Goal: Task Accomplishment & Management: Manage account settings

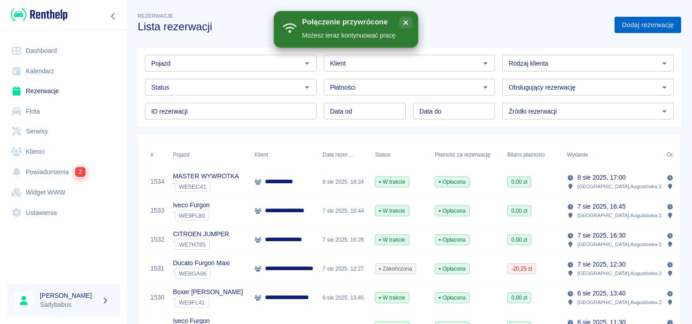
click at [635, 24] on link "Dodaj rezerwację" at bounding box center [648, 25] width 67 height 17
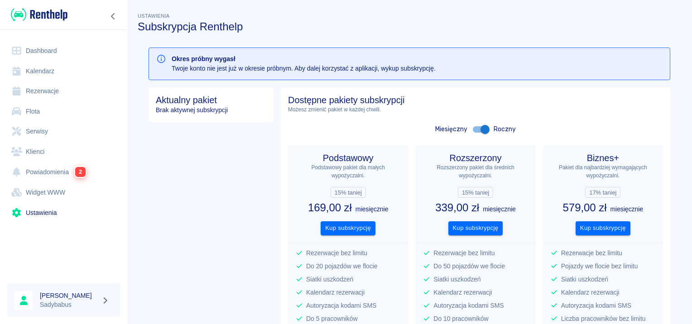
click at [41, 87] on link "Rezerwacje" at bounding box center [63, 91] width 113 height 20
